Goal: Manage account settings

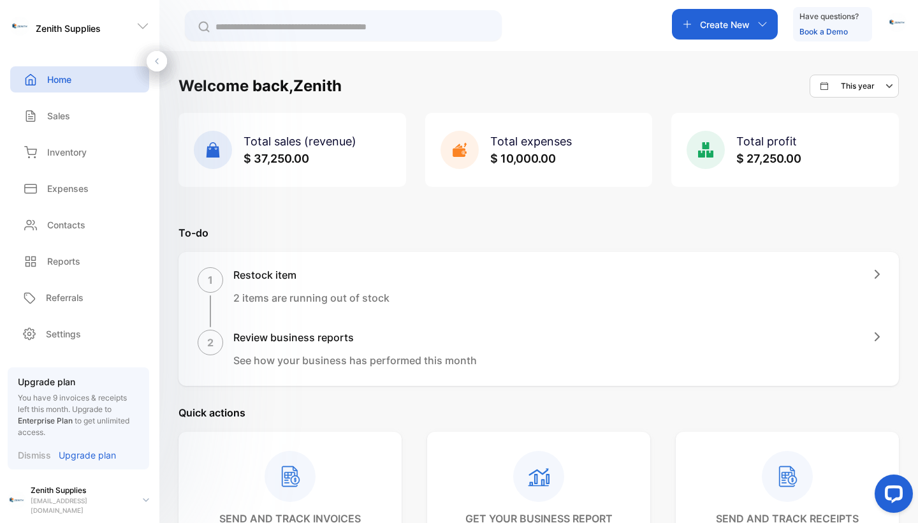
click at [635, 229] on p "To-do" at bounding box center [539, 232] width 721 height 15
click at [534, 149] on div "Total expenses $ 10,000.00" at bounding box center [531, 150] width 82 height 34
click at [501, 153] on span "$ 10,000.00" at bounding box center [523, 158] width 66 height 13
click at [82, 126] on div "Sales" at bounding box center [79, 116] width 139 height 26
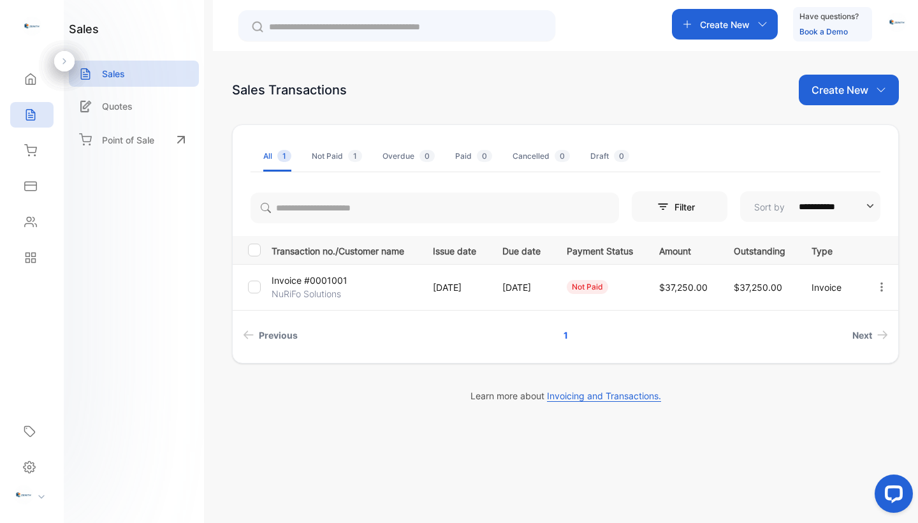
click at [633, 291] on div "not paid" at bounding box center [600, 287] width 66 height 14
click at [35, 500] on div at bounding box center [36, 496] width 56 height 22
click at [98, 316] on div "sales Sales Quotes Point of Sale" at bounding box center [134, 261] width 140 height 523
click at [904, 24] on img "button" at bounding box center [897, 22] width 19 height 19
click at [582, 96] on div "Sales Transactions Create New" at bounding box center [565, 90] width 667 height 31
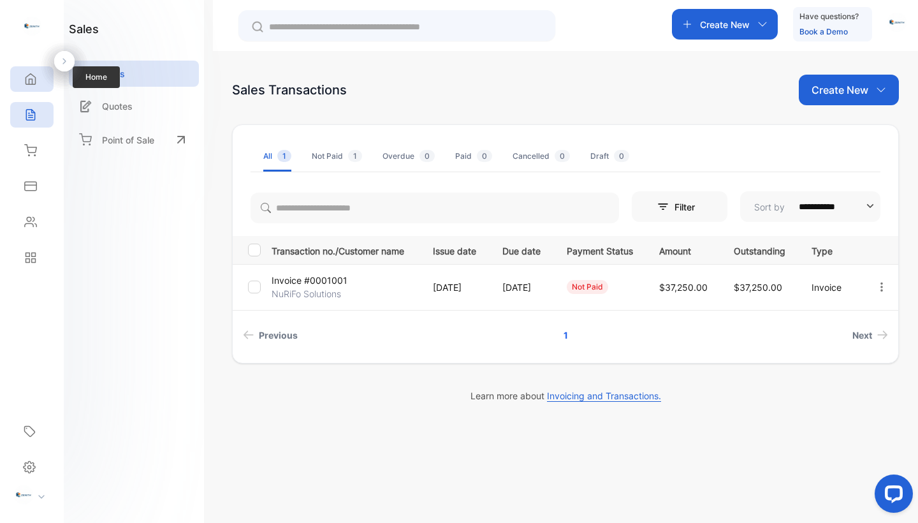
click at [30, 68] on div "Home" at bounding box center [31, 79] width 43 height 26
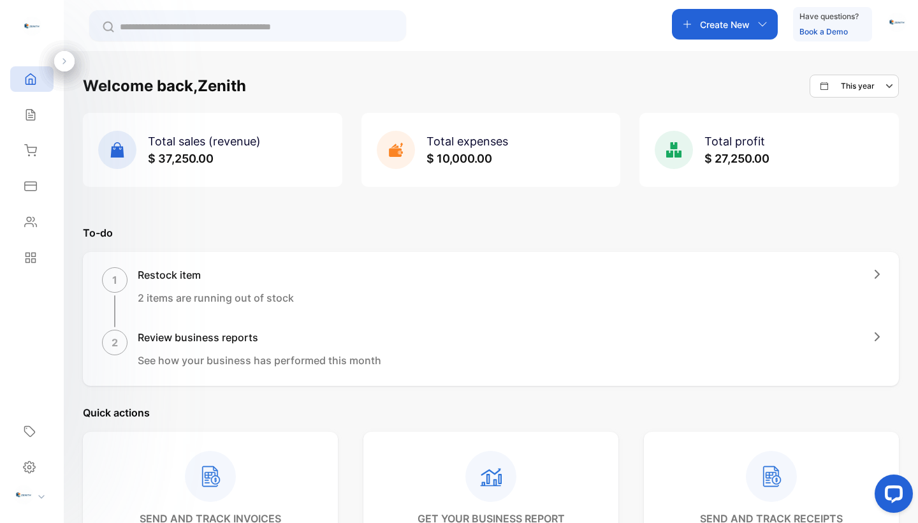
click at [895, 41] on div "Create New Have questions? Book a Demo" at bounding box center [789, 24] width 235 height 34
click at [895, 25] on img "button" at bounding box center [897, 22] width 19 height 19
click at [856, 94] on div "Logout" at bounding box center [847, 104] width 117 height 26
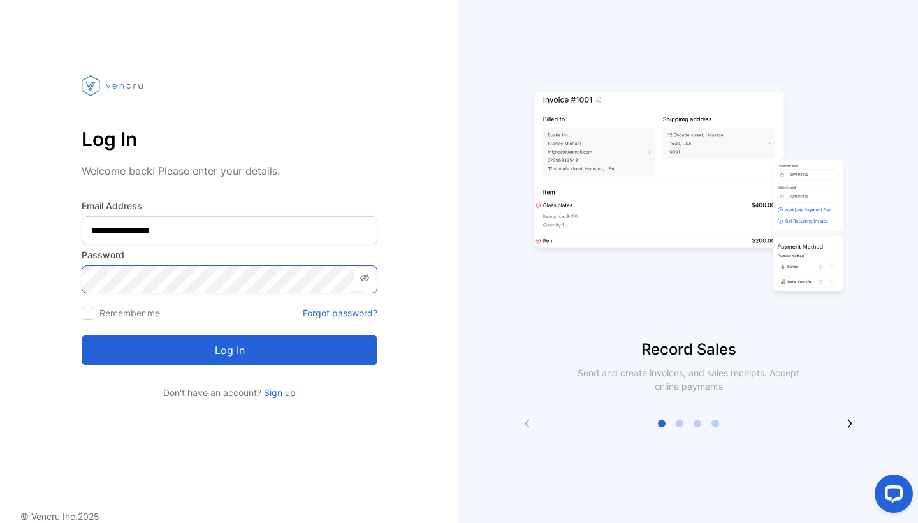
click at [230, 350] on button "Log in" at bounding box center [230, 350] width 296 height 31
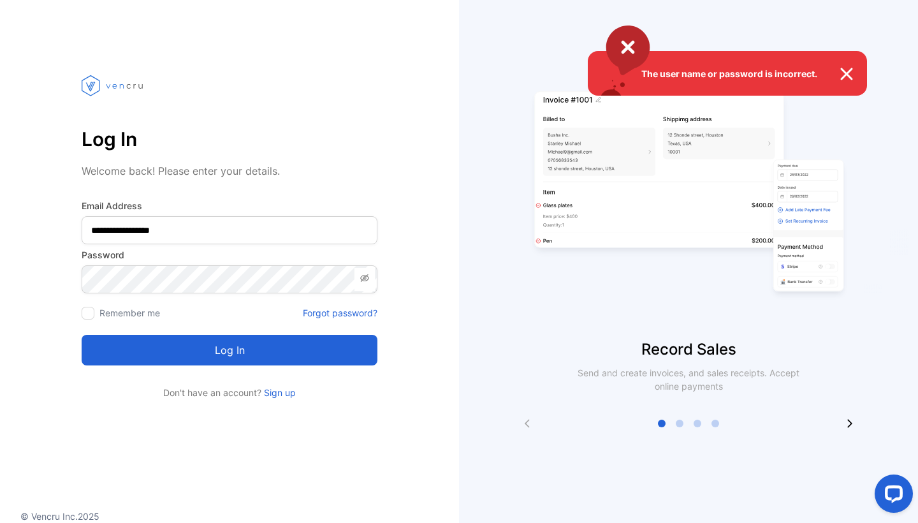
click at [158, 326] on div "The user name or password is incorrect." at bounding box center [459, 261] width 918 height 523
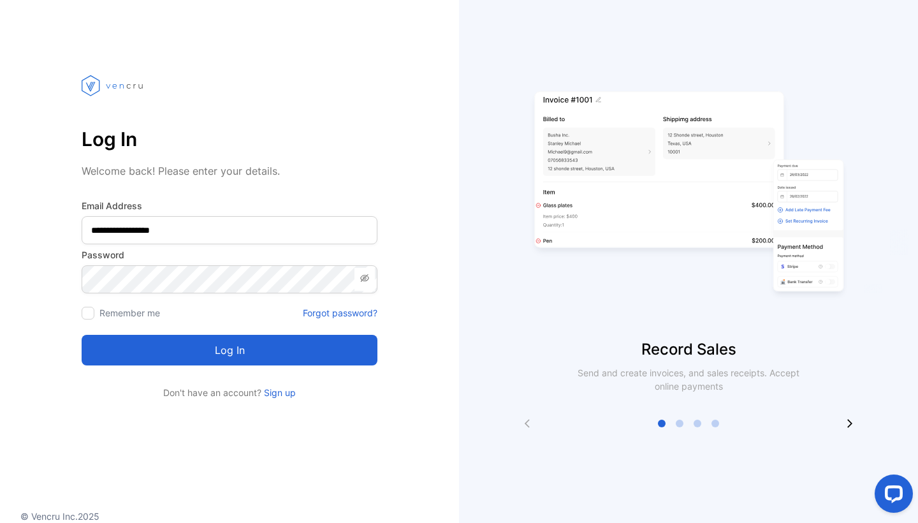
click at [158, 334] on div "Log in" at bounding box center [230, 342] width 296 height 46
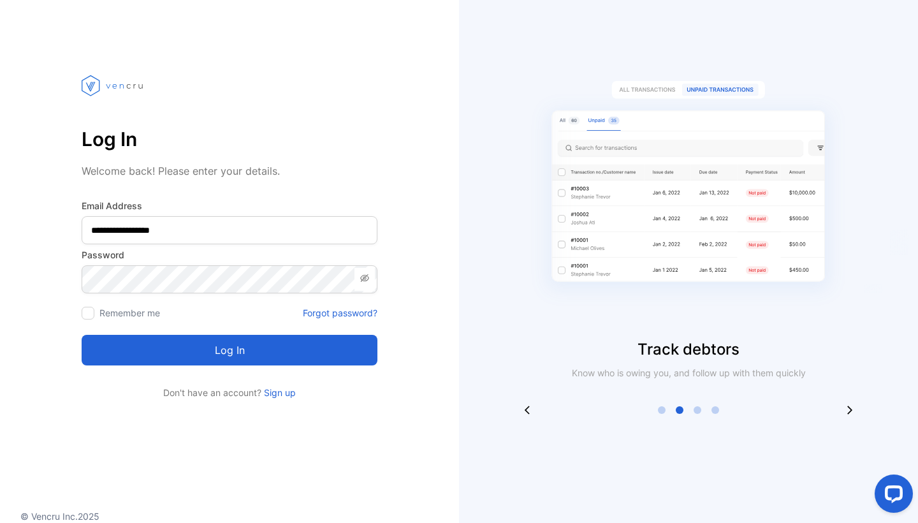
click at [158, 337] on button "Log in" at bounding box center [230, 350] width 296 height 31
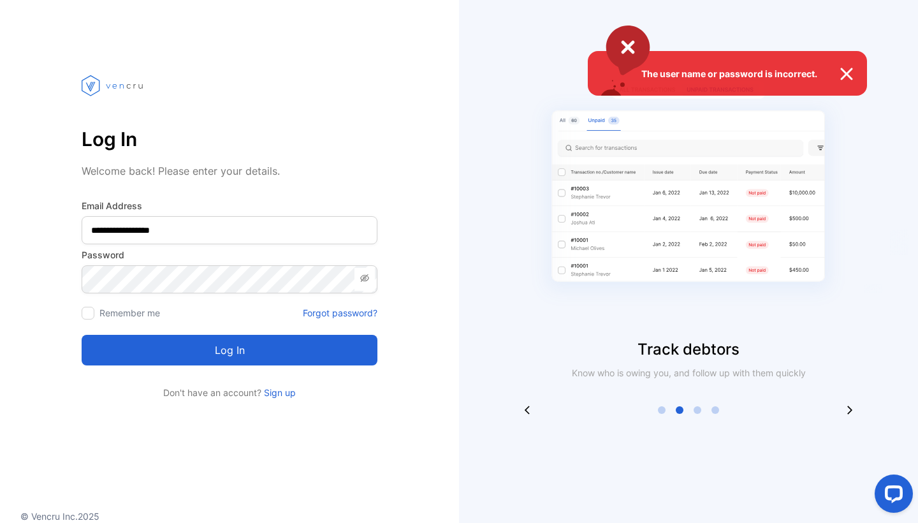
click at [105, 228] on div "The user name or password is incorrect." at bounding box center [459, 261] width 918 height 523
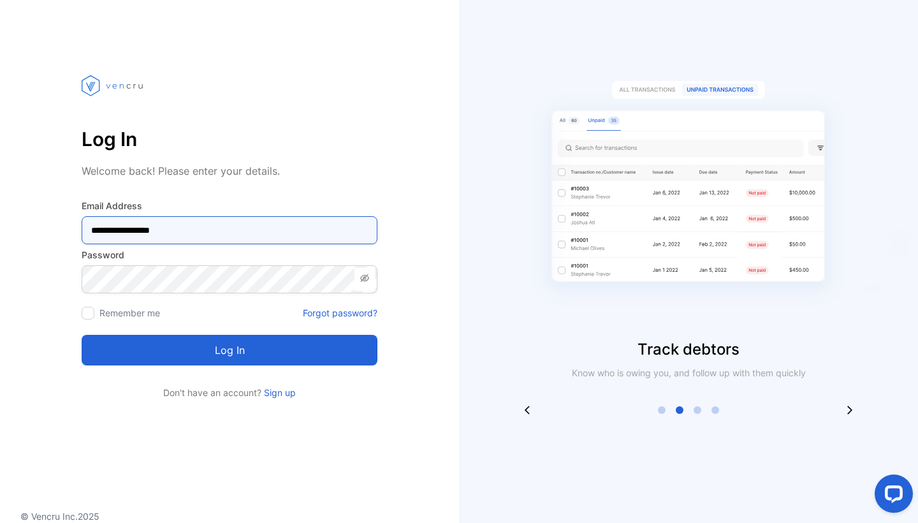
click at [102, 229] on Address-inputemail "**********" at bounding box center [230, 230] width 296 height 28
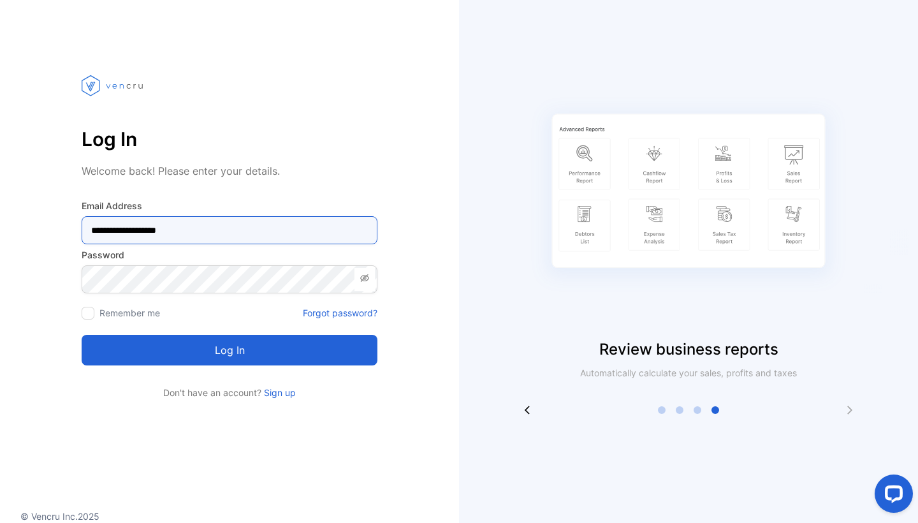
type Address-inputemail "**********"
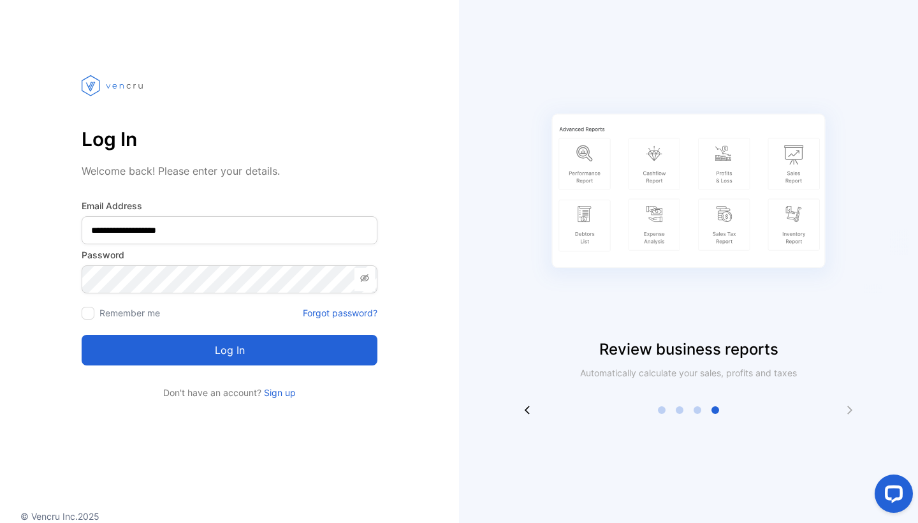
click at [108, 336] on button "Log in" at bounding box center [230, 350] width 296 height 31
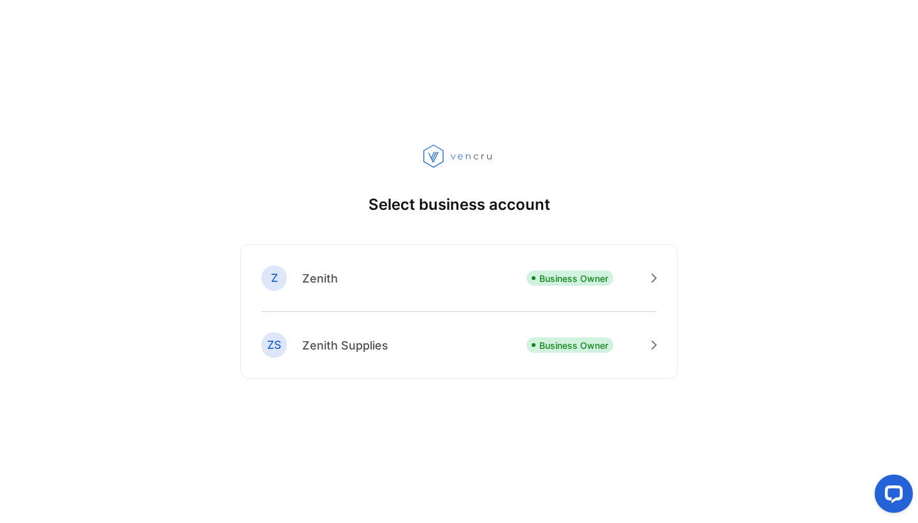
click at [583, 349] on p "Business Owner" at bounding box center [573, 345] width 69 height 13
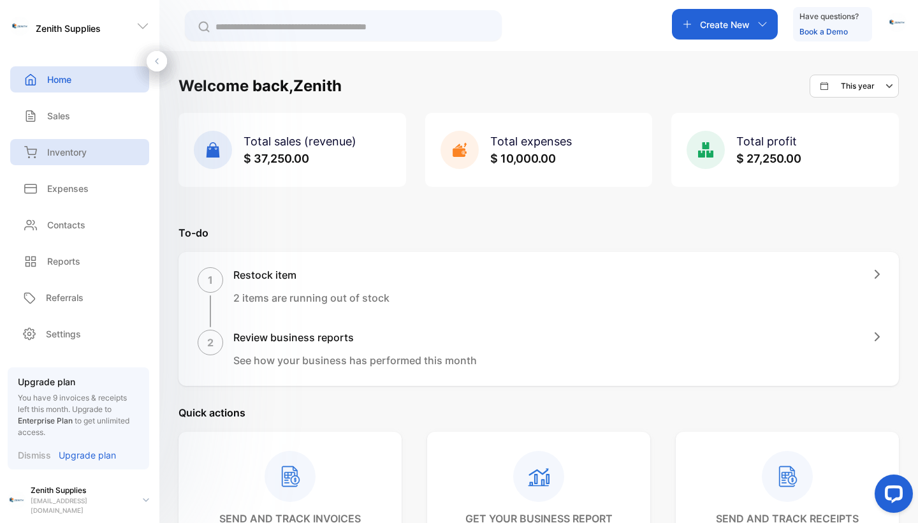
click at [82, 156] on p "Inventory" at bounding box center [67, 151] width 40 height 13
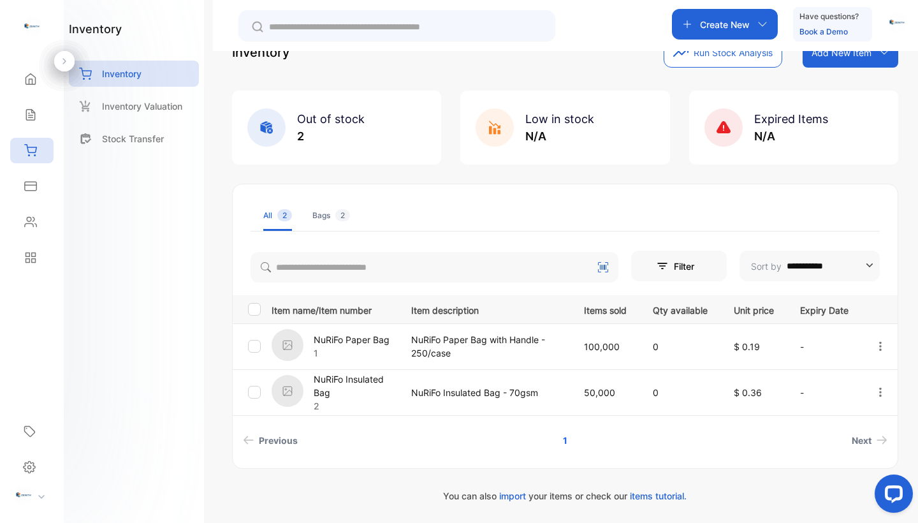
scroll to position [38, 0]
click at [328, 386] on p "NuRiFo Insulated Bag" at bounding box center [355, 385] width 82 height 27
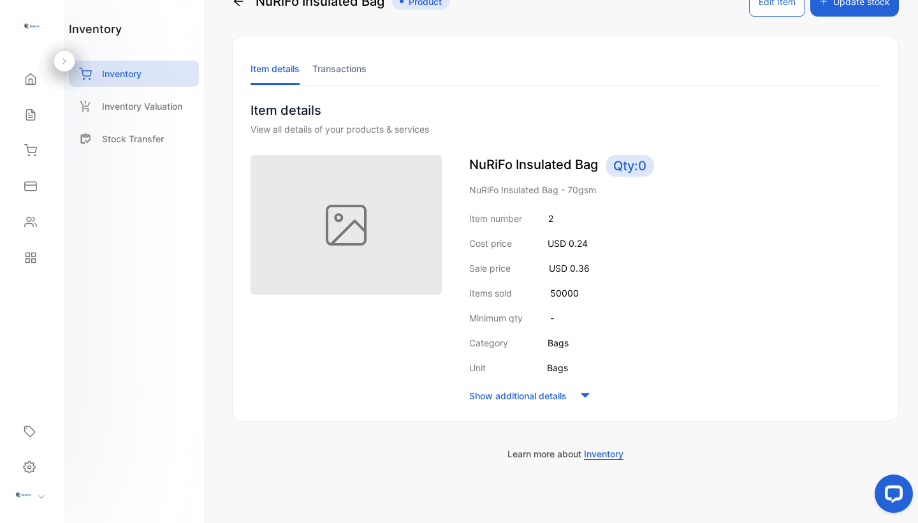
click at [663, 300] on div "Item number 2 Cost price USD 0.24 Sale price USD 0.36 Items sold 50000 Minimum …" at bounding box center [674, 308] width 411 height 193
click at [555, 395] on p "Show additional details" at bounding box center [518, 395] width 98 height 13
click at [670, 359] on div "Item number 2 Cost price USD 0.24 Sale price USD 0.36 Items sold 50000 Minimum …" at bounding box center [674, 346] width 411 height 268
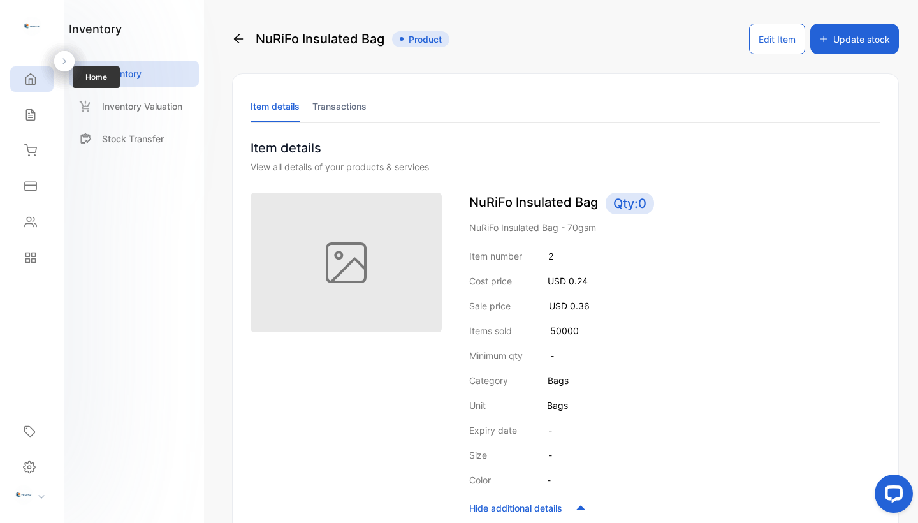
click at [23, 80] on div "Home" at bounding box center [28, 79] width 17 height 13
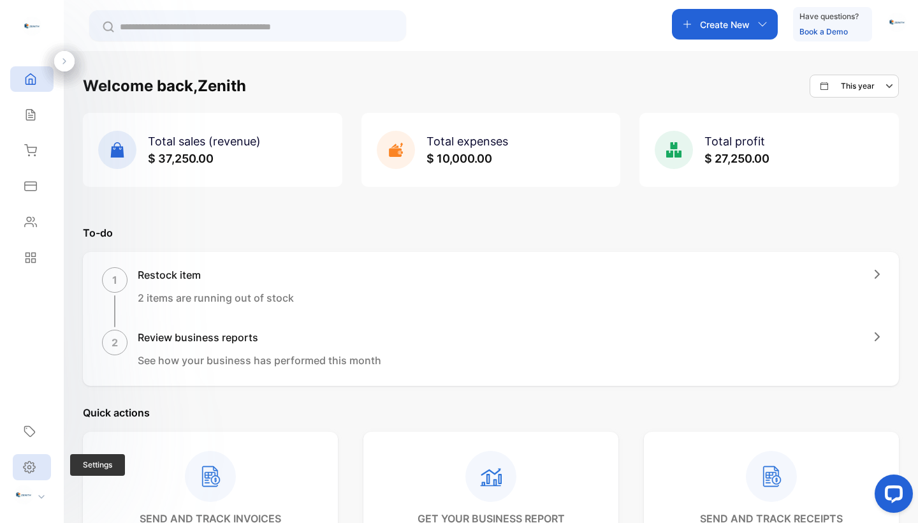
click at [34, 462] on icon at bounding box center [29, 466] width 13 height 13
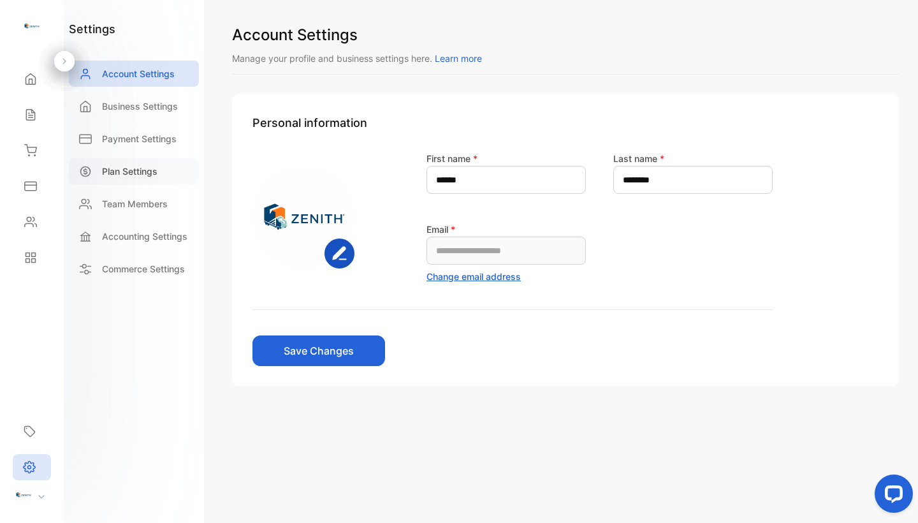
click at [152, 177] on p "Plan Settings" at bounding box center [129, 171] width 55 height 13
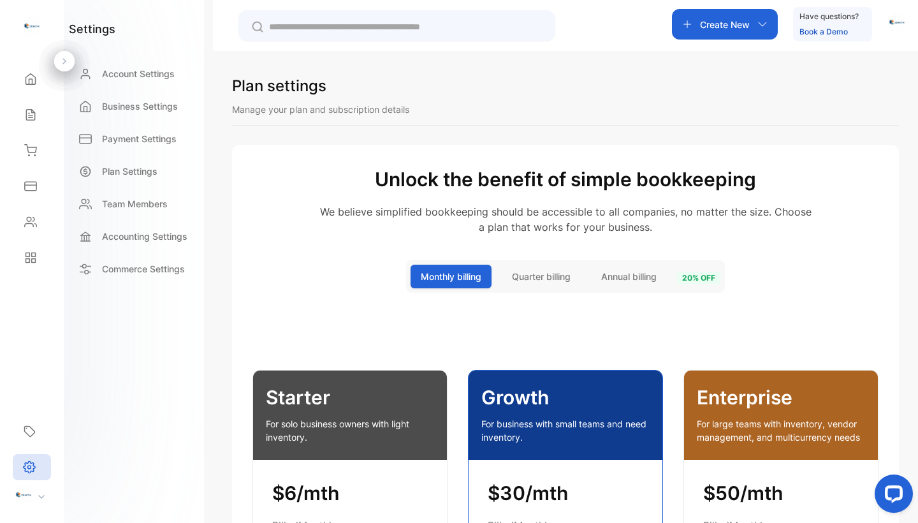
click at [461, 121] on div "Plan settings Manage your plan and subscription details" at bounding box center [565, 100] width 667 height 51
click at [538, 277] on span "Quarter billing" at bounding box center [541, 276] width 59 height 13
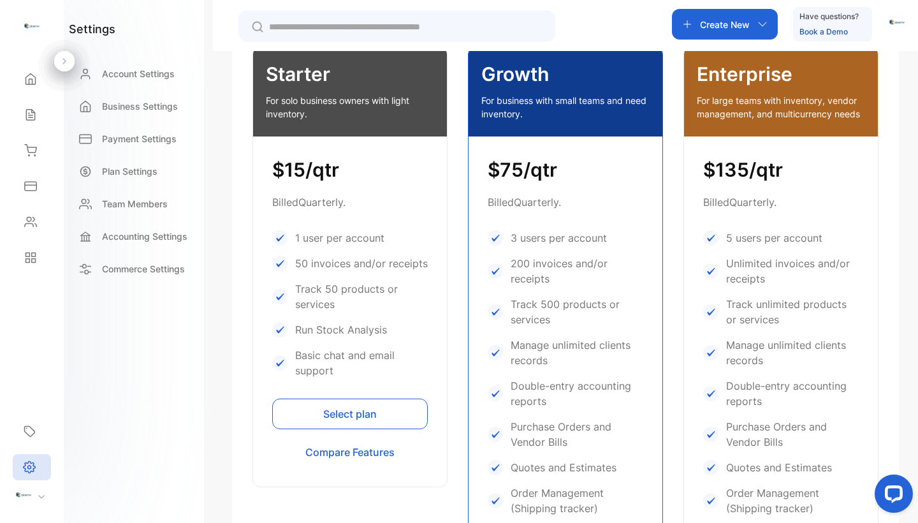
scroll to position [321, 0]
